Goal: Task Accomplishment & Management: Manage account settings

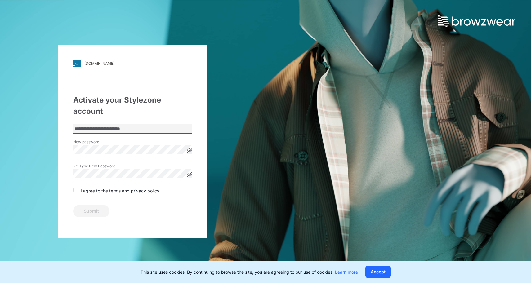
click at [94, 187] on p "I agree to the terms and privacy policy" at bounding box center [120, 190] width 79 height 7
click at [76, 187] on span at bounding box center [75, 189] width 5 height 5
click at [87, 205] on button "Submit" at bounding box center [91, 211] width 36 height 12
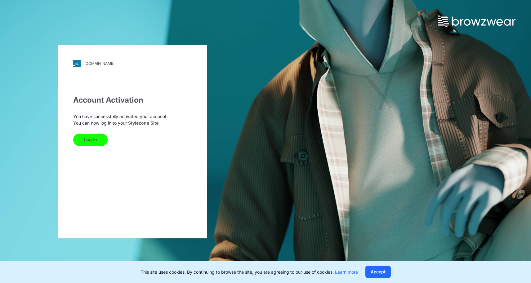
click at [102, 144] on button "Log In" at bounding box center [90, 140] width 34 height 12
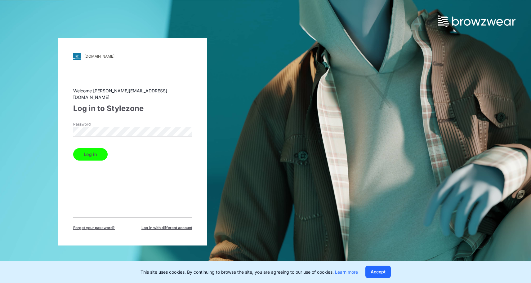
click at [73, 148] on button "Log in" at bounding box center [90, 154] width 34 height 12
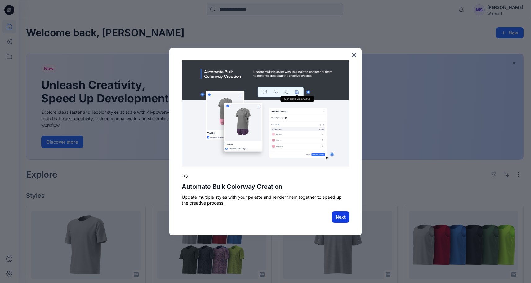
click at [340, 214] on button "Next" at bounding box center [340, 216] width 17 height 11
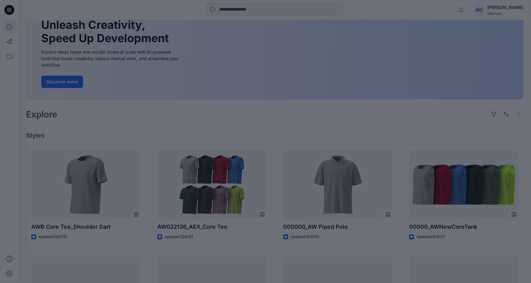
scroll to position [64, 0]
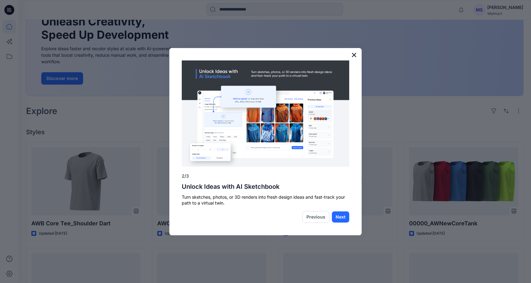
click at [352, 57] on button "×" at bounding box center [354, 55] width 6 height 10
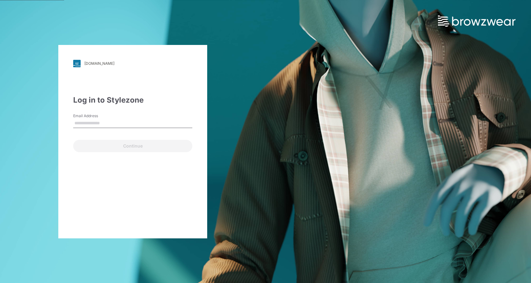
click at [150, 123] on input "Email Address" at bounding box center [132, 123] width 119 height 9
type input "**********"
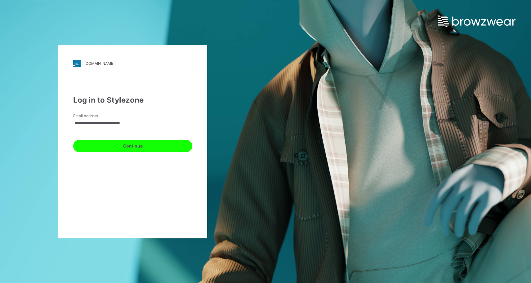
click at [135, 145] on button "Continue" at bounding box center [132, 146] width 119 height 12
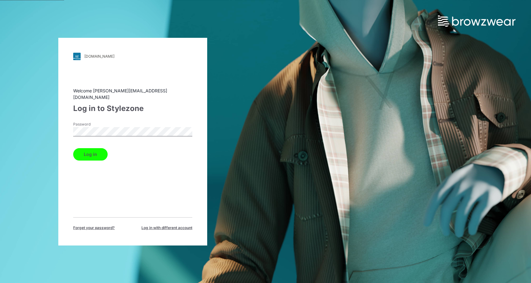
click at [73, 148] on button "Log in" at bounding box center [90, 154] width 34 height 12
